Goal: Find specific page/section: Find specific page/section

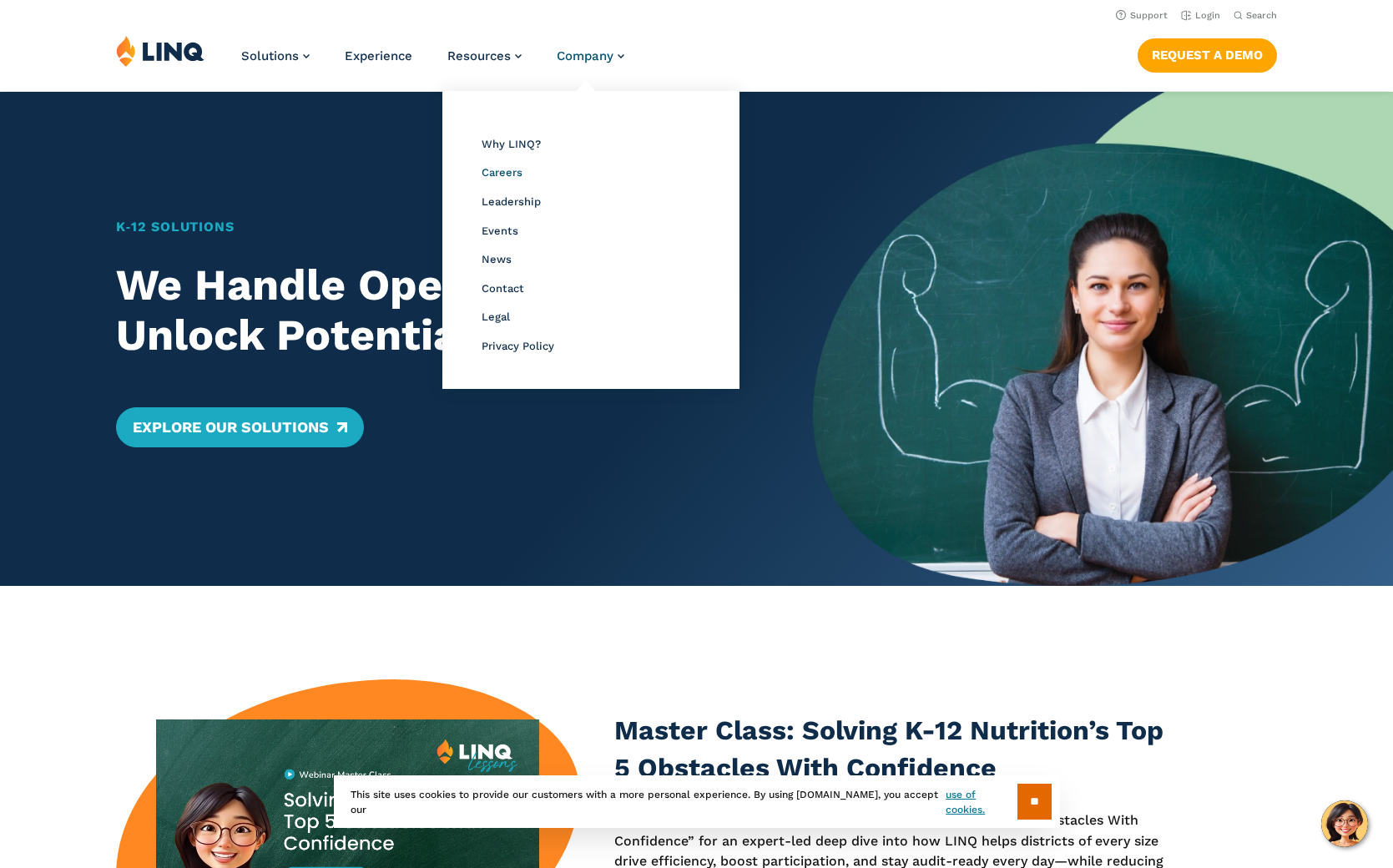
click at [497, 169] on span "Careers" at bounding box center [501, 172] width 41 height 12
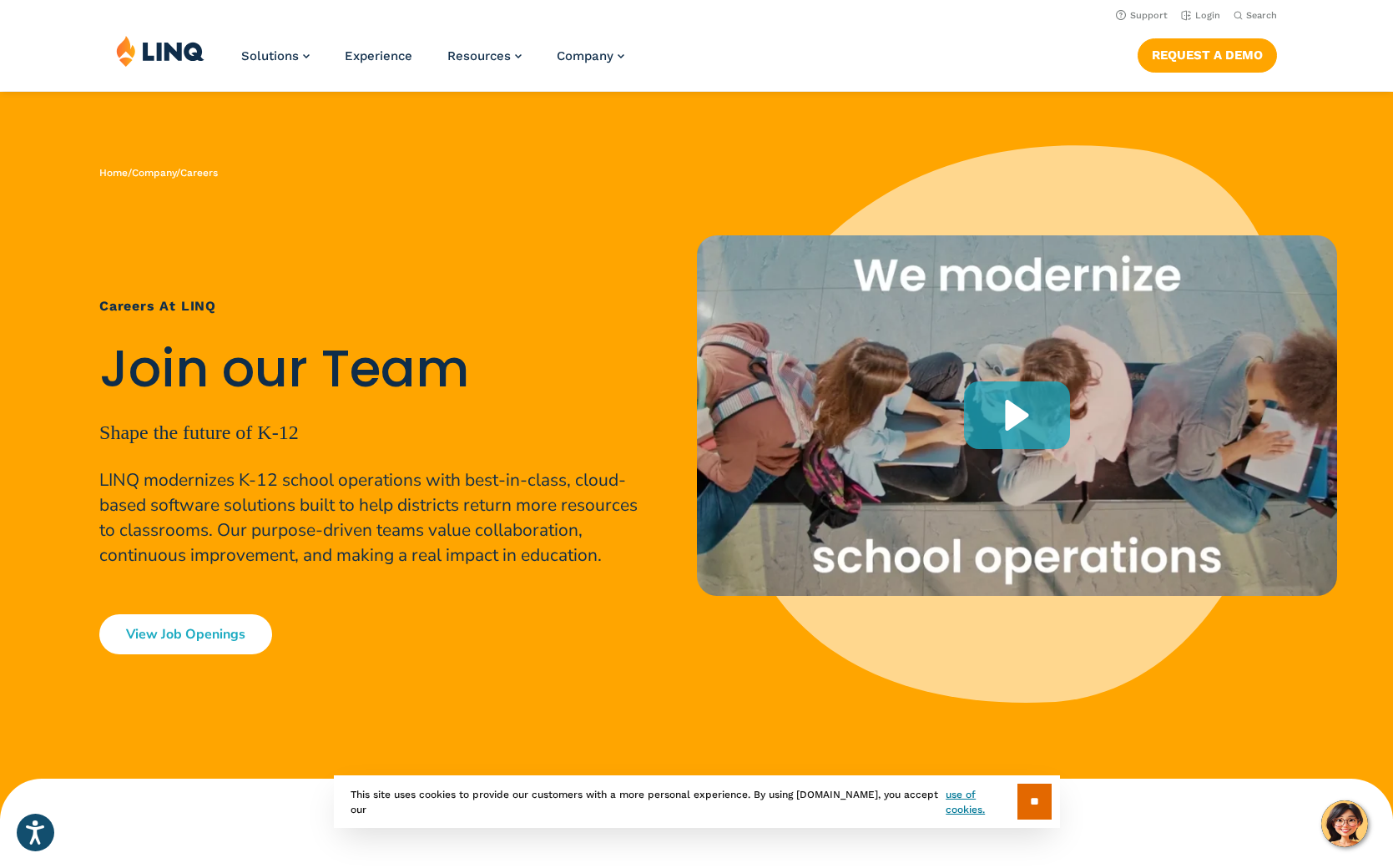
click at [219, 647] on link "View Job Openings" at bounding box center [186, 634] width 173 height 40
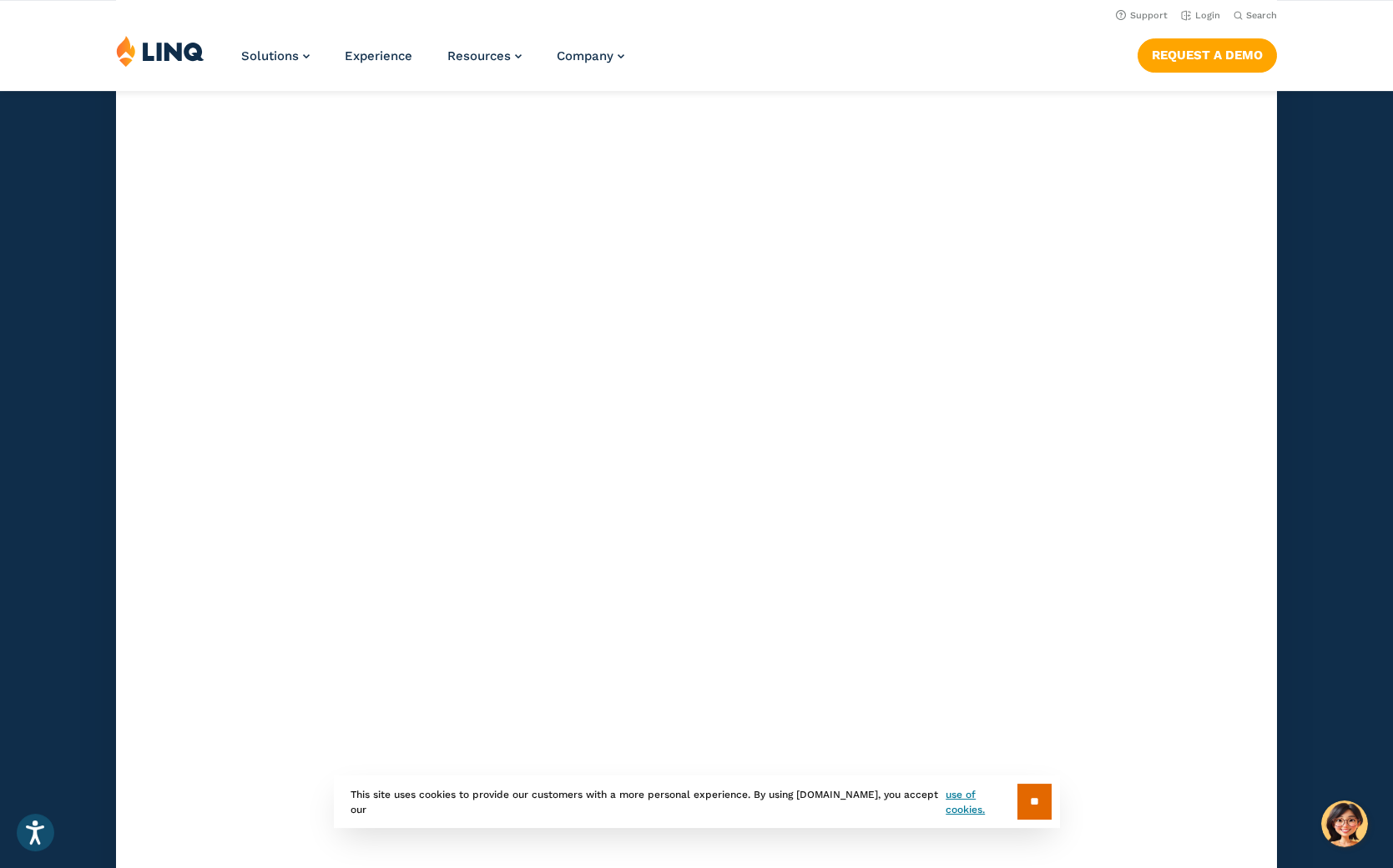
scroll to position [4893, 0]
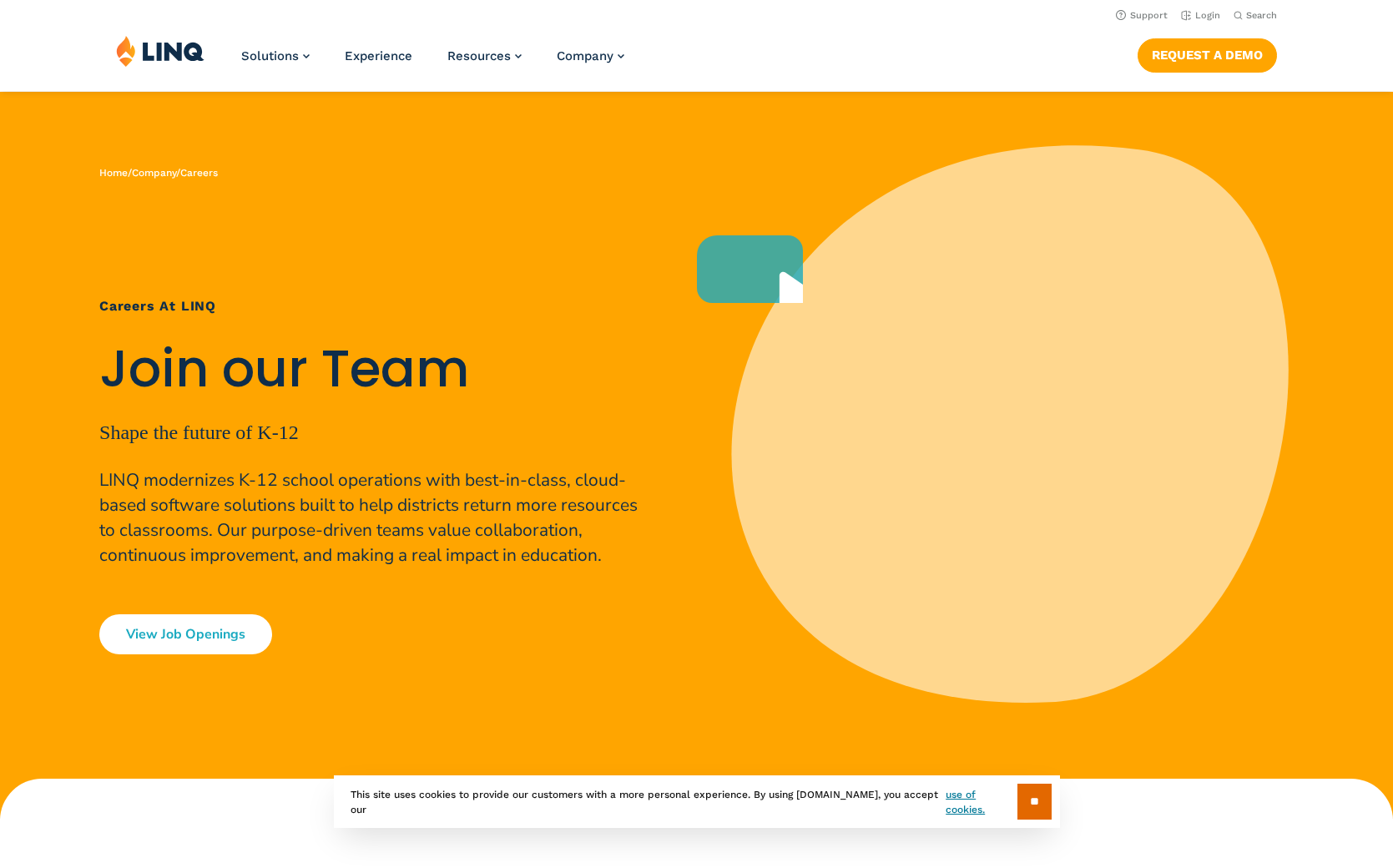
scroll to position [4609, 0]
